Goal: Task Accomplishment & Management: Manage account settings

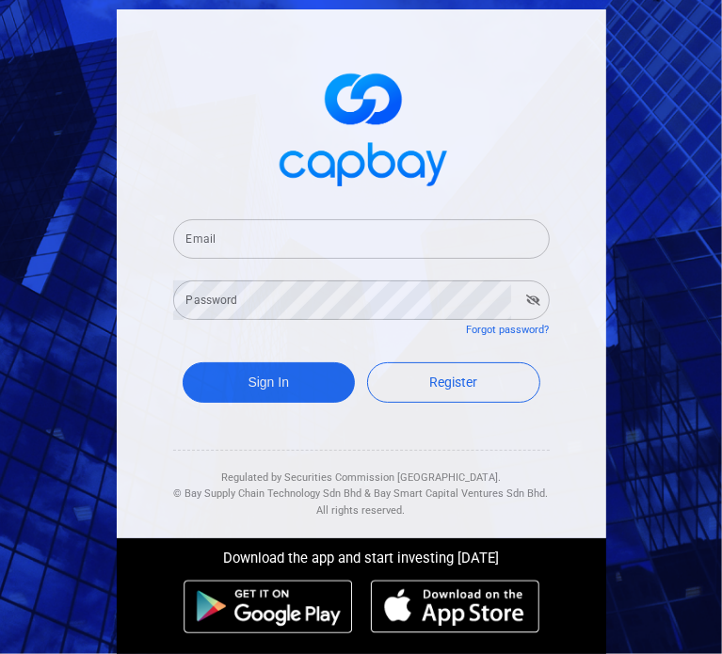
click at [347, 234] on input "Email" at bounding box center [361, 239] width 377 height 40
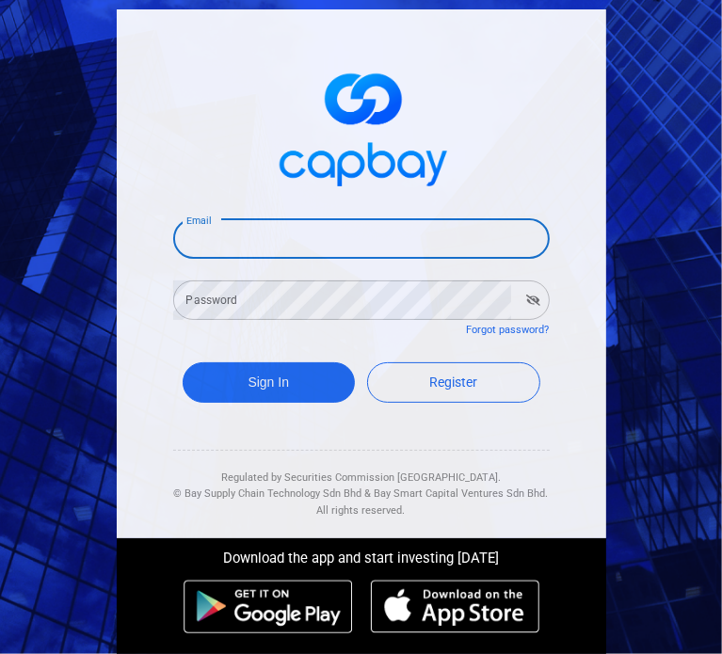
paste input "[EMAIL_ADDRESS][DOMAIN_NAME]"
type input "[EMAIL_ADDRESS][DOMAIN_NAME]"
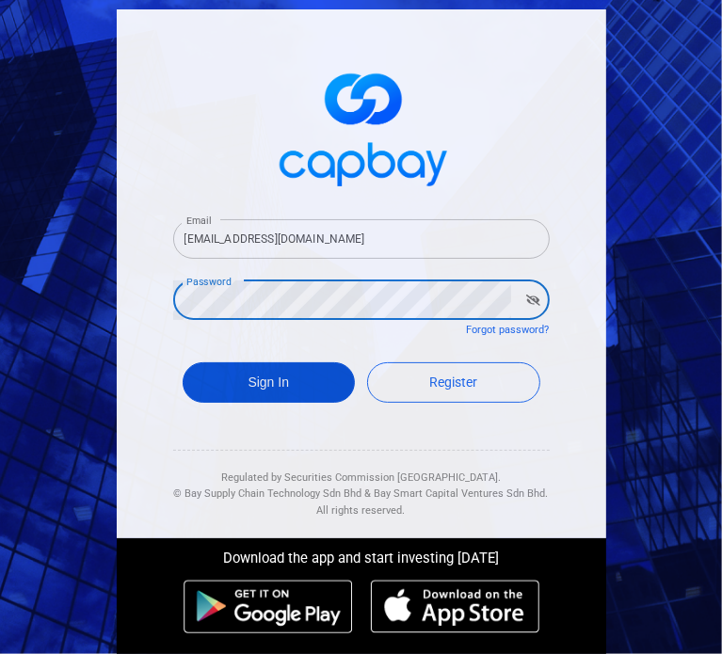
click at [318, 392] on button "Sign In" at bounding box center [269, 383] width 173 height 40
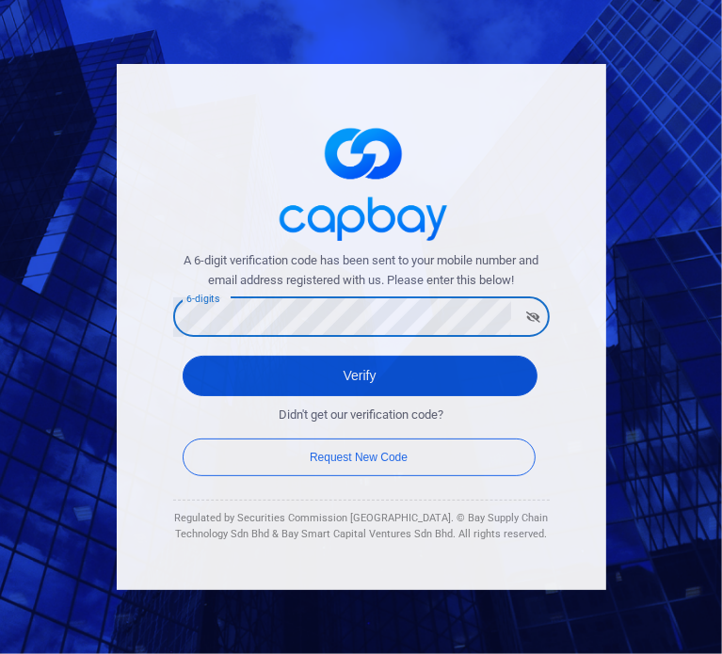
click at [369, 380] on button "Verify" at bounding box center [360, 376] width 355 height 40
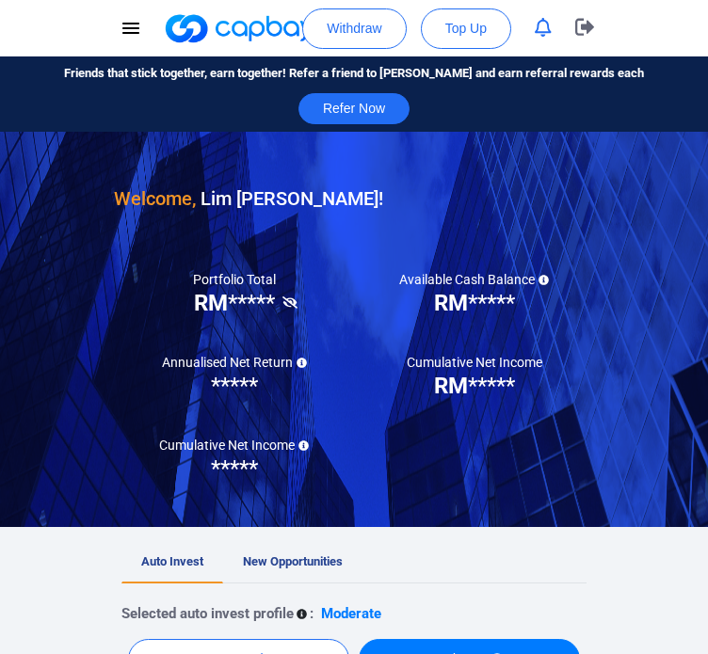
click at [289, 304] on icon at bounding box center [290, 303] width 15 height 12
